Goal: Information Seeking & Learning: Check status

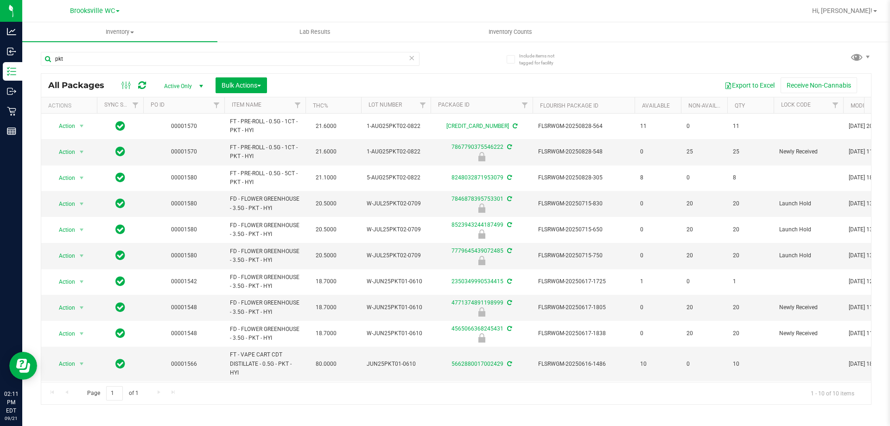
click at [189, 7] on div at bounding box center [486, 11] width 640 height 18
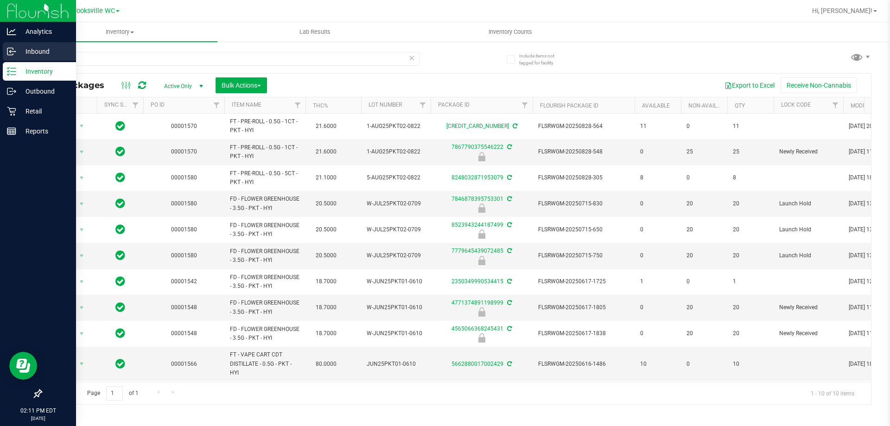
click at [30, 48] on p "Inbound" at bounding box center [44, 51] width 56 height 11
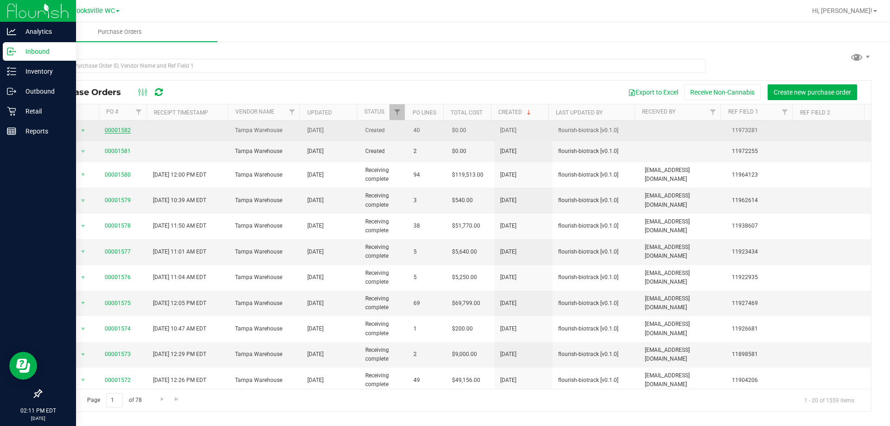
click at [126, 127] on link "00001582" at bounding box center [118, 130] width 26 height 6
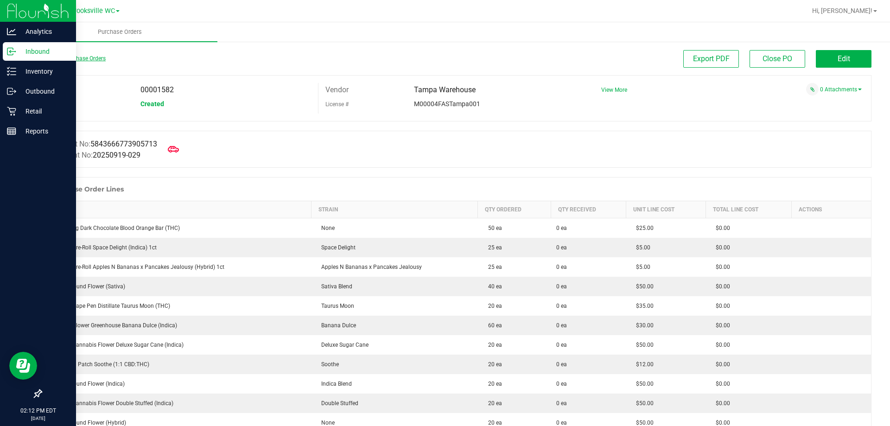
click at [49, 60] on link "Back to Purchase Orders" at bounding box center [73, 58] width 65 height 6
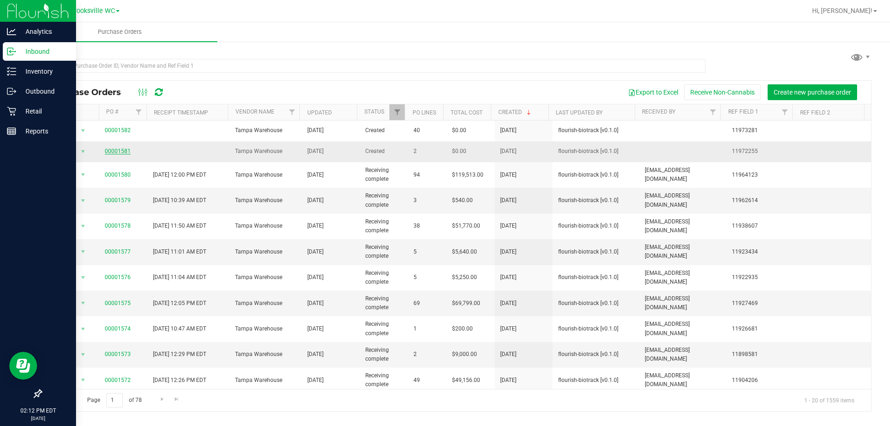
click at [119, 152] on link "00001581" at bounding box center [118, 151] width 26 height 6
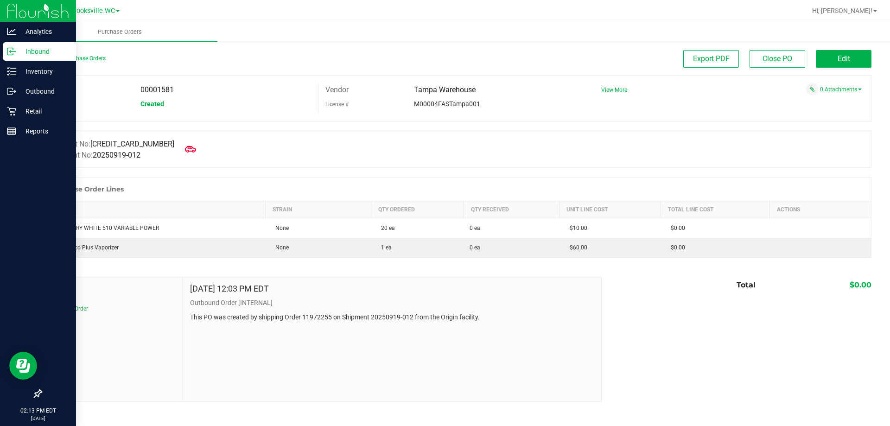
click at [79, 55] on div "Back to Purchase Orders" at bounding box center [145, 58] width 208 height 17
click at [79, 57] on link "Back to Purchase Orders" at bounding box center [73, 58] width 65 height 6
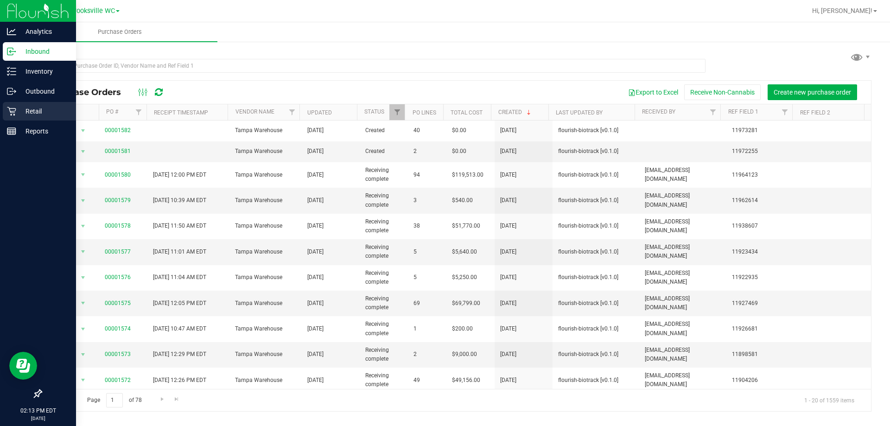
click at [32, 113] on p "Retail" at bounding box center [44, 111] width 56 height 11
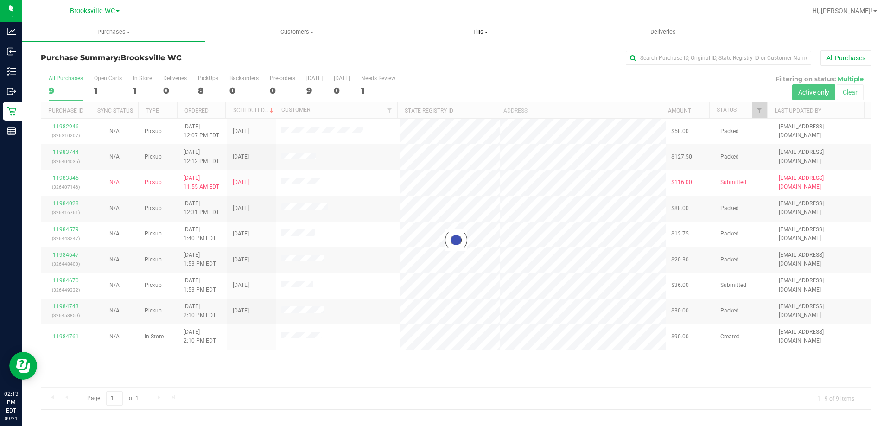
click at [476, 35] on span "Tills" at bounding box center [480, 32] width 182 height 8
click at [467, 55] on li "Manage tills" at bounding box center [479, 56] width 183 height 11
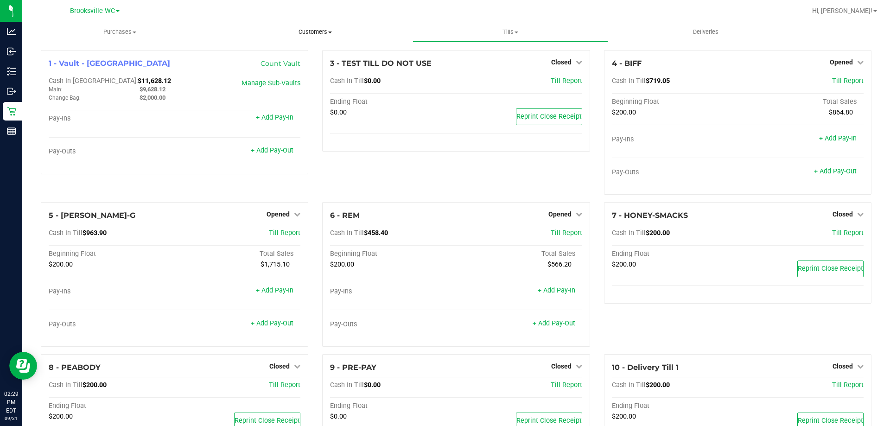
click at [307, 29] on span "Customers" at bounding box center [315, 32] width 194 height 8
click at [279, 58] on span "All customers" at bounding box center [250, 56] width 67 height 8
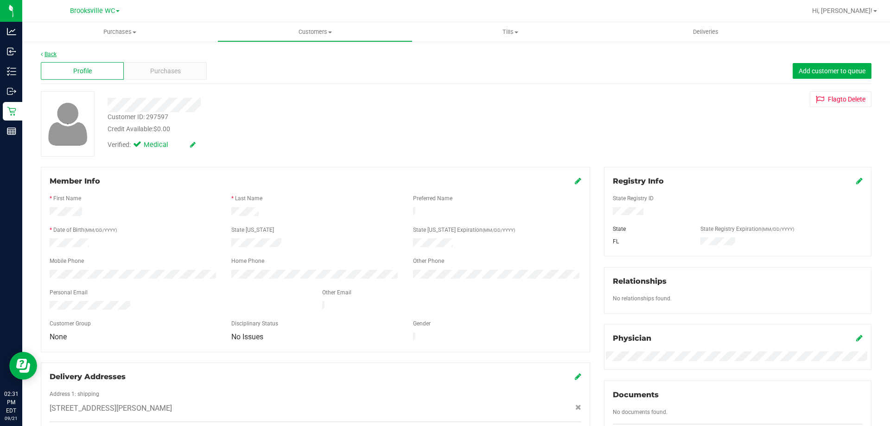
click at [50, 53] on link "Back" at bounding box center [49, 54] width 16 height 6
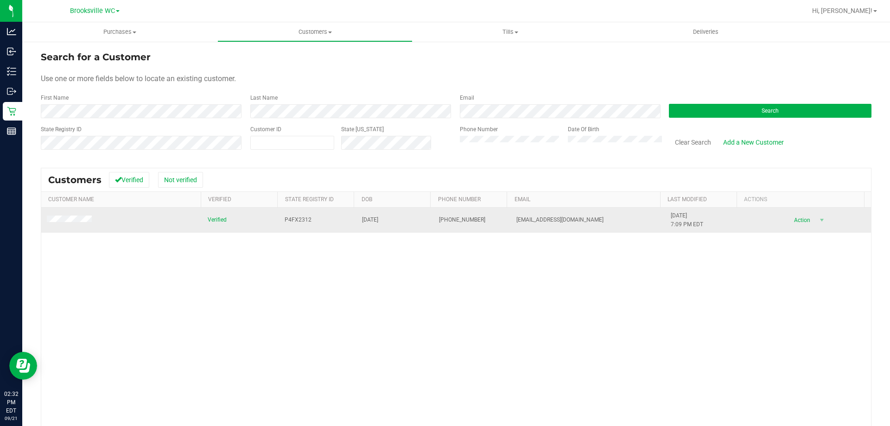
click at [77, 216] on td at bounding box center [121, 220] width 161 height 25
